Goal: Transaction & Acquisition: Download file/media

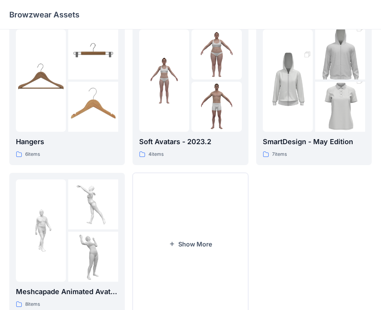
scroll to position [192, 0]
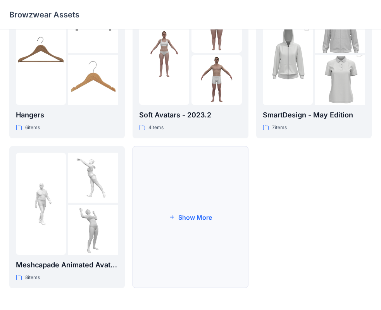
click at [207, 185] on button "Show More" at bounding box center [189, 217] width 115 height 142
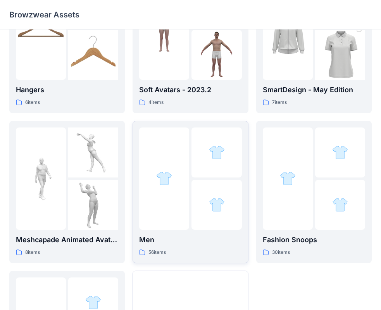
scroll to position [231, 0]
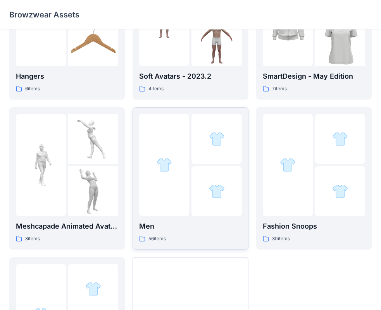
click at [204, 185] on div at bounding box center [216, 191] width 50 height 50
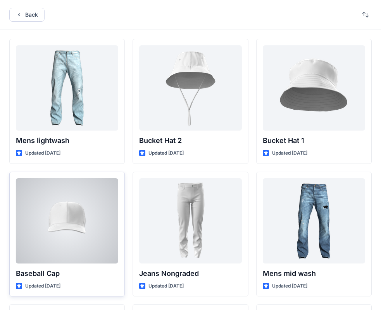
click at [86, 209] on div at bounding box center [67, 220] width 102 height 85
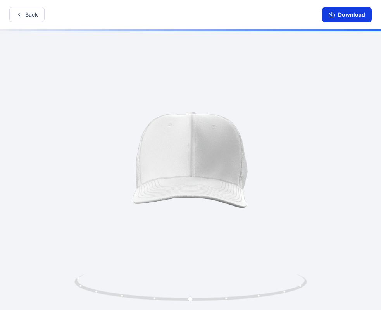
click at [345, 17] on button "Download" at bounding box center [347, 14] width 50 height 15
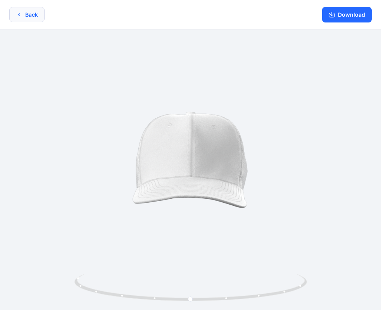
click at [28, 14] on button "Back" at bounding box center [26, 14] width 35 height 15
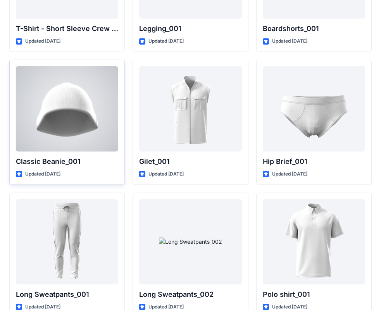
scroll to position [1437, 0]
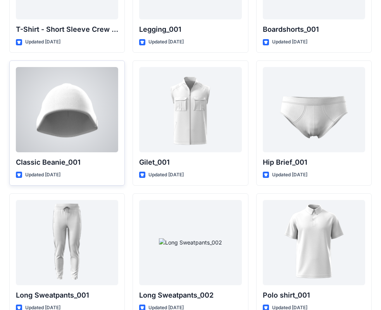
click at [68, 118] on div at bounding box center [67, 109] width 102 height 85
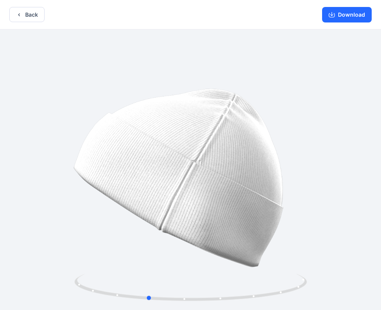
drag, startPoint x: 292, startPoint y: 158, endPoint x: 10, endPoint y: 128, distance: 283.7
click at [10, 143] on div at bounding box center [190, 170] width 381 height 282
click at [15, 14] on button "Back" at bounding box center [26, 14] width 35 height 15
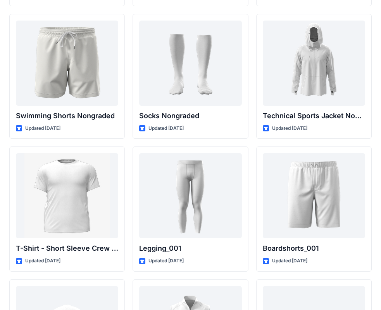
scroll to position [1089, 0]
